Goal: Task Accomplishment & Management: Complete application form

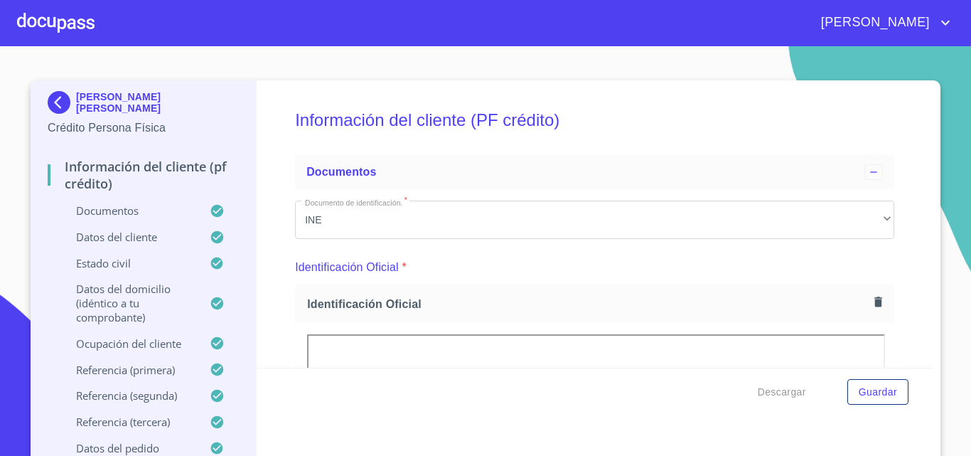
click at [65, 17] on div at bounding box center [55, 22] width 77 height 45
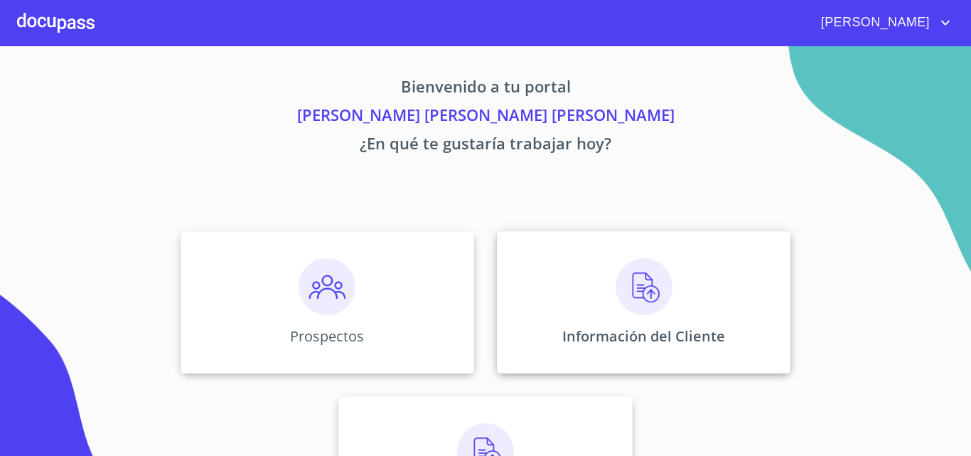
click at [608, 303] on div "Información del Cliente" at bounding box center [643, 302] width 293 height 142
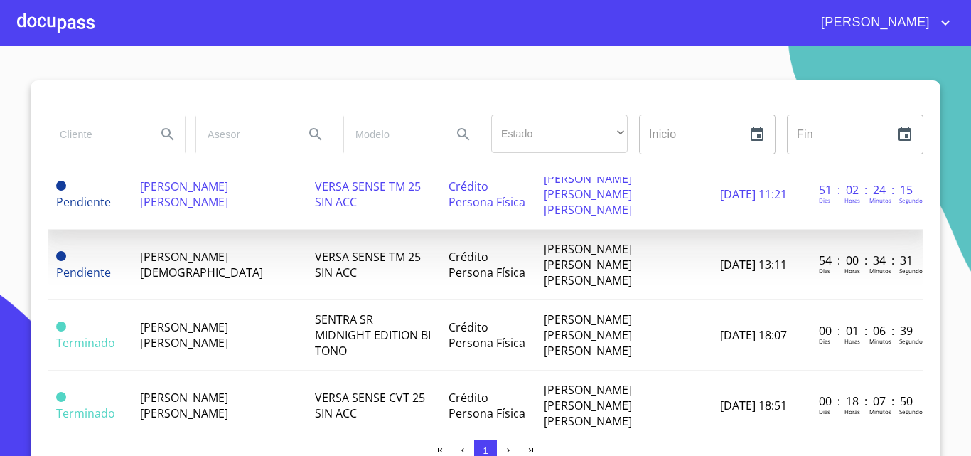
scroll to position [142, 0]
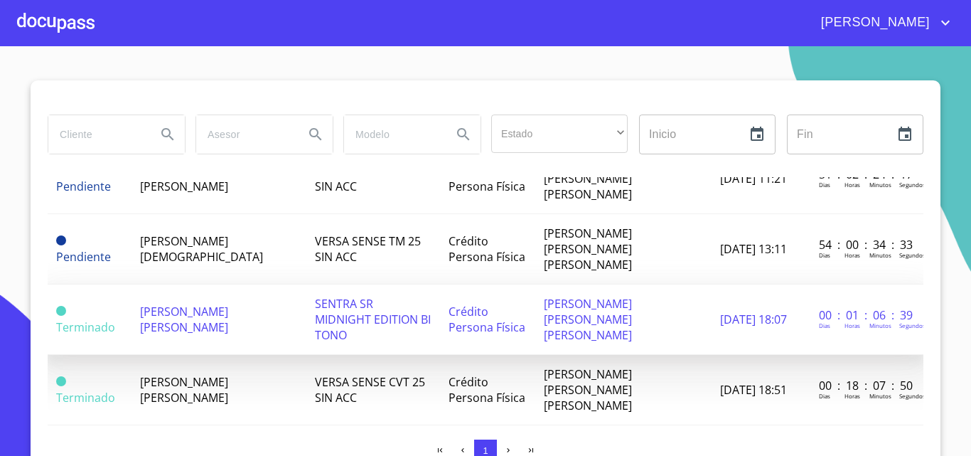
click at [228, 303] on span "[PERSON_NAME] [PERSON_NAME]" at bounding box center [184, 318] width 88 height 31
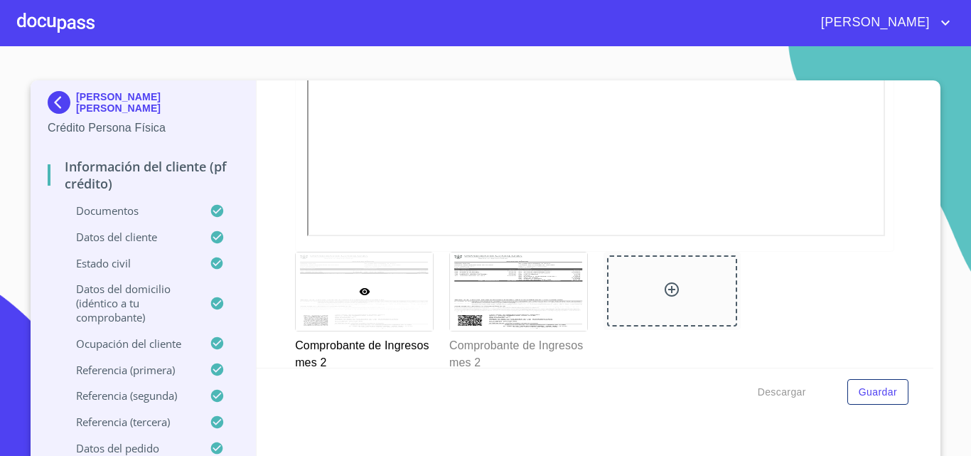
scroll to position [1777, 0]
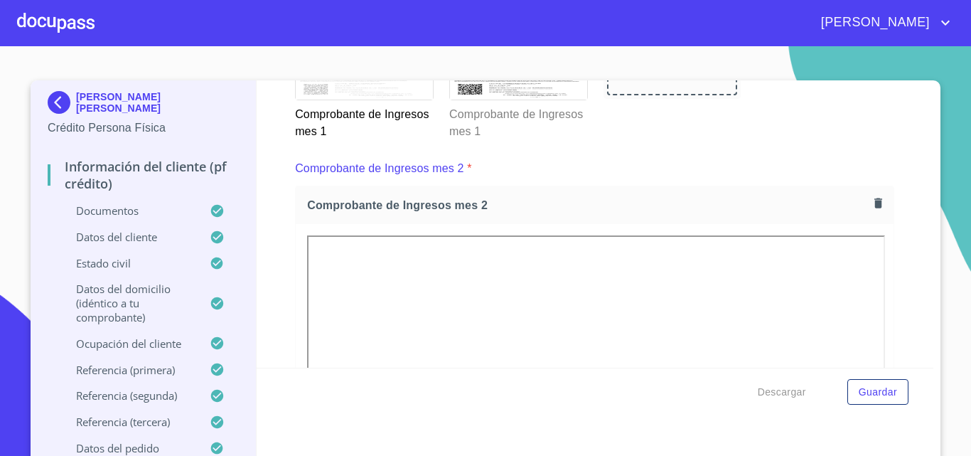
scroll to position [1066, 0]
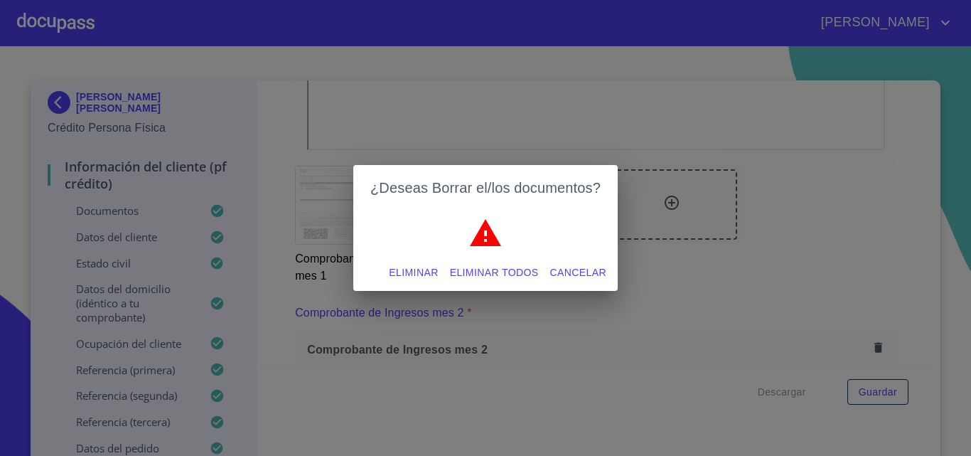
click at [438, 268] on button "Eliminar" at bounding box center [413, 272] width 60 height 26
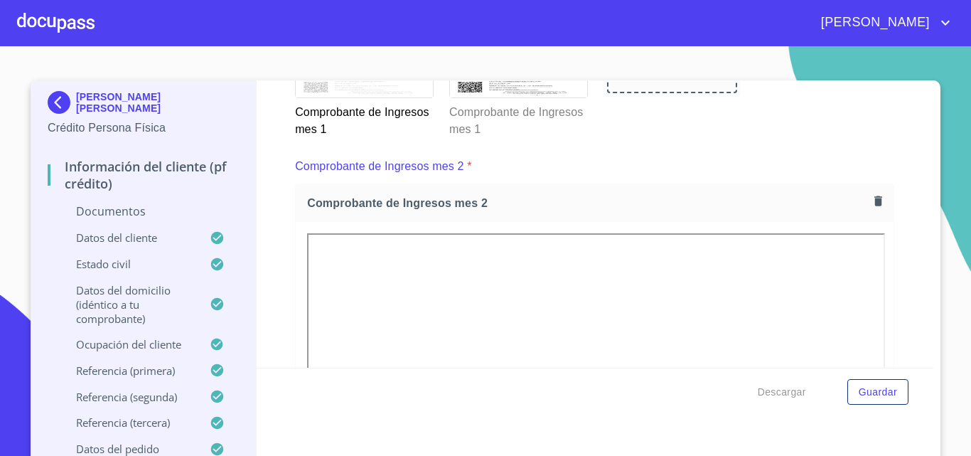
scroll to position [1208, 0]
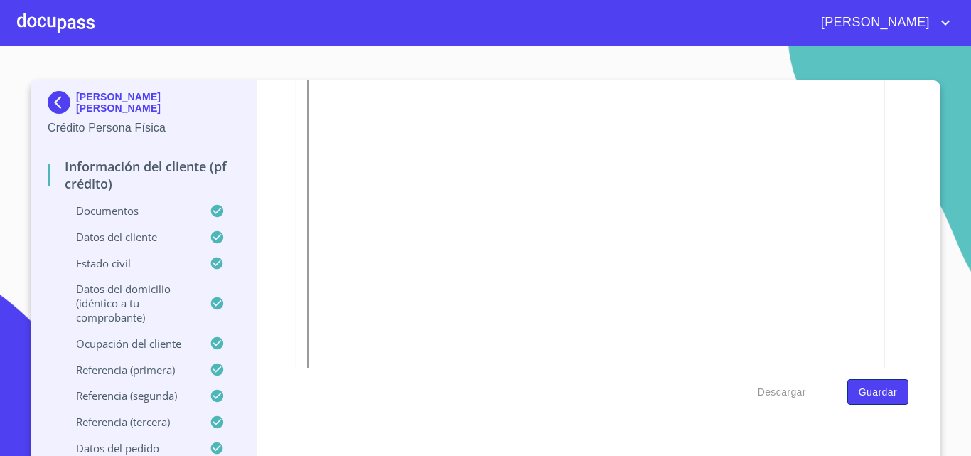
click at [868, 393] on span "Guardar" at bounding box center [877, 392] width 38 height 18
